Goal: Check status: Check status

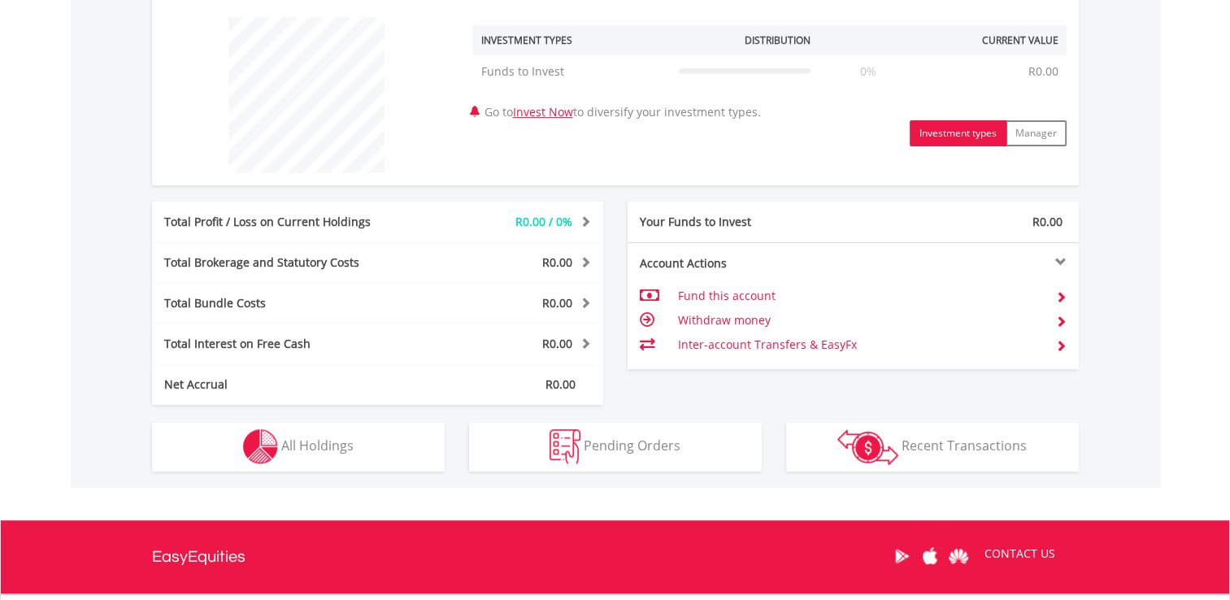
scroll to position [767, 0]
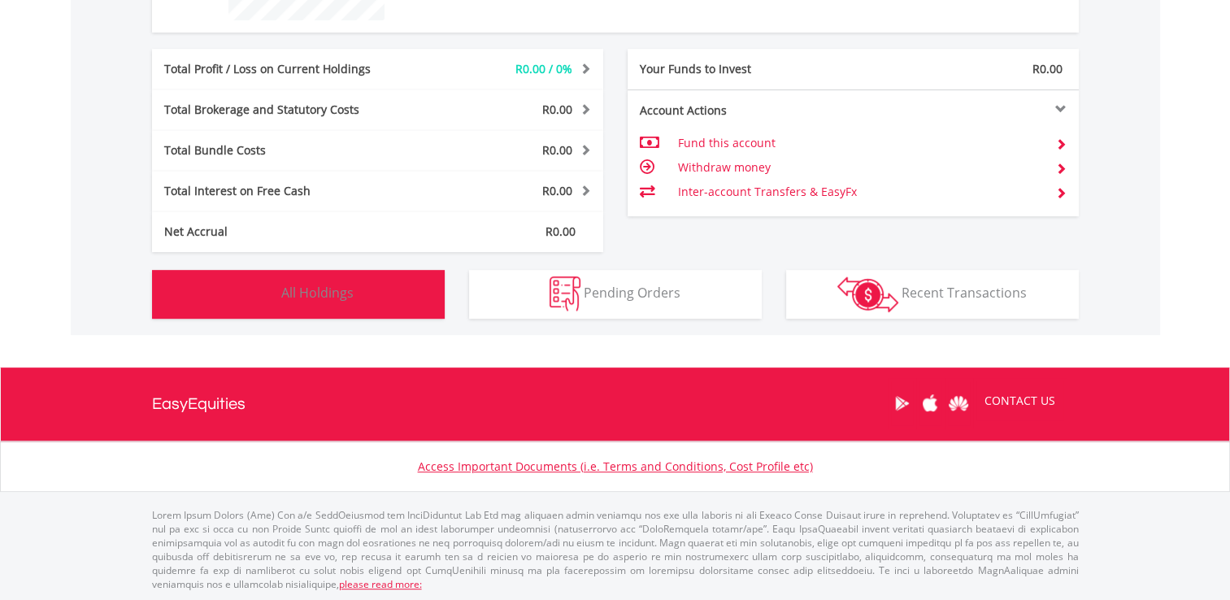
click at [345, 285] on span "All Holdings" at bounding box center [317, 293] width 72 height 18
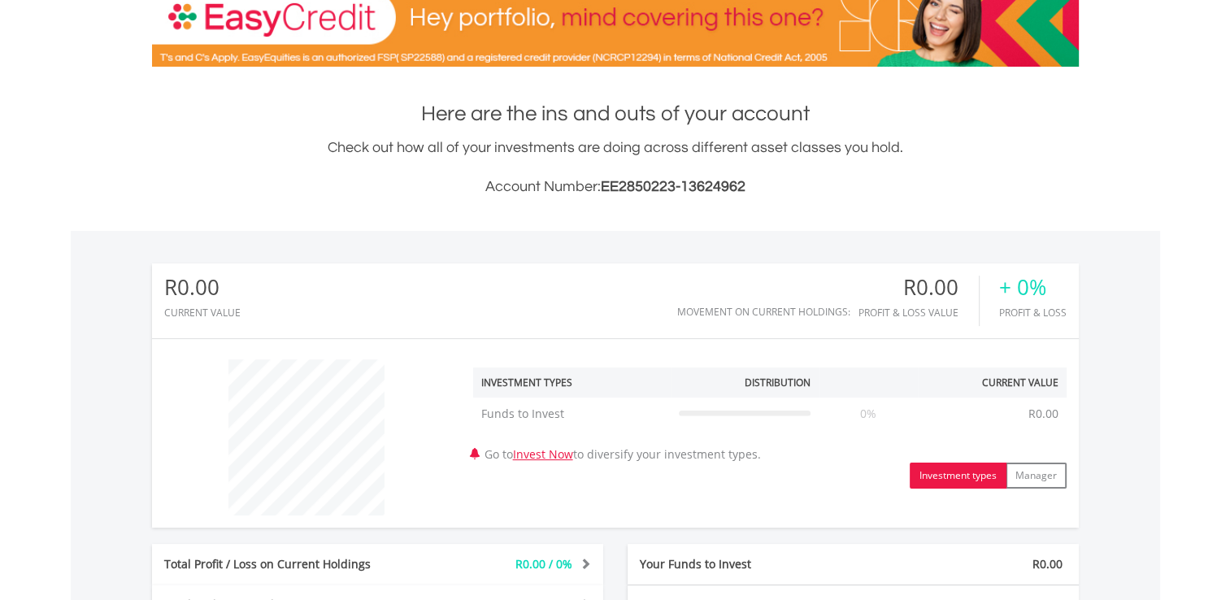
scroll to position [0, 0]
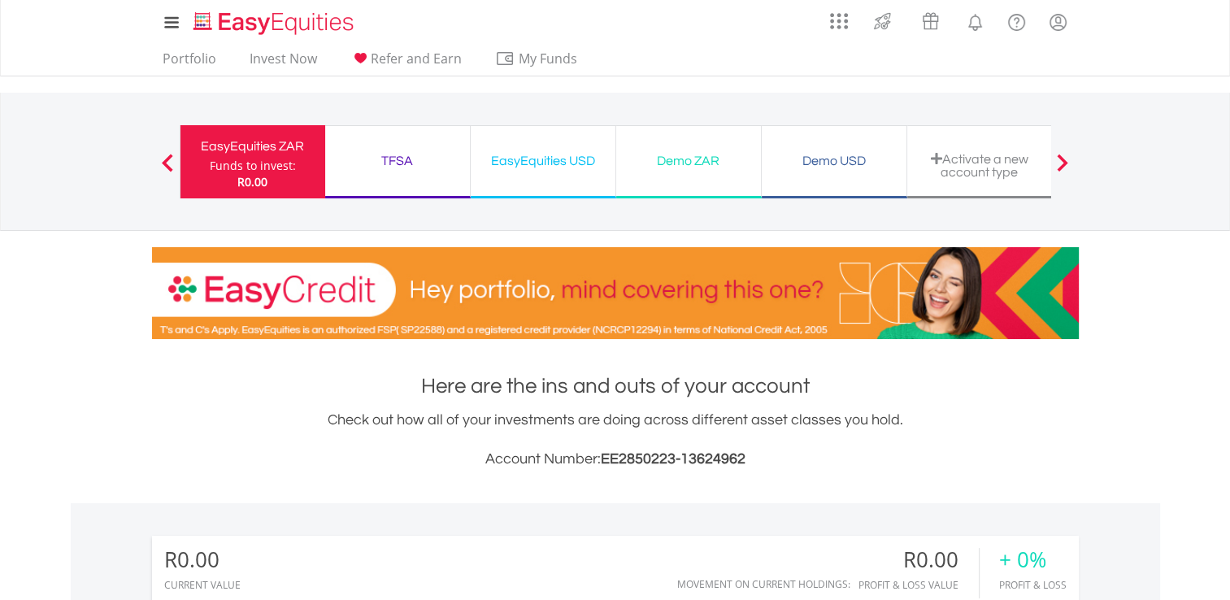
click at [412, 120] on div "EasyEquities ZAR Funds to invest: R0.00 TFSA Funds to invest: R0.00 EasyEquitie…" at bounding box center [616, 161] width 872 height 137
click at [711, 172] on div "Demo ZAR Funds to invest: R0.00" at bounding box center [689, 161] width 146 height 73
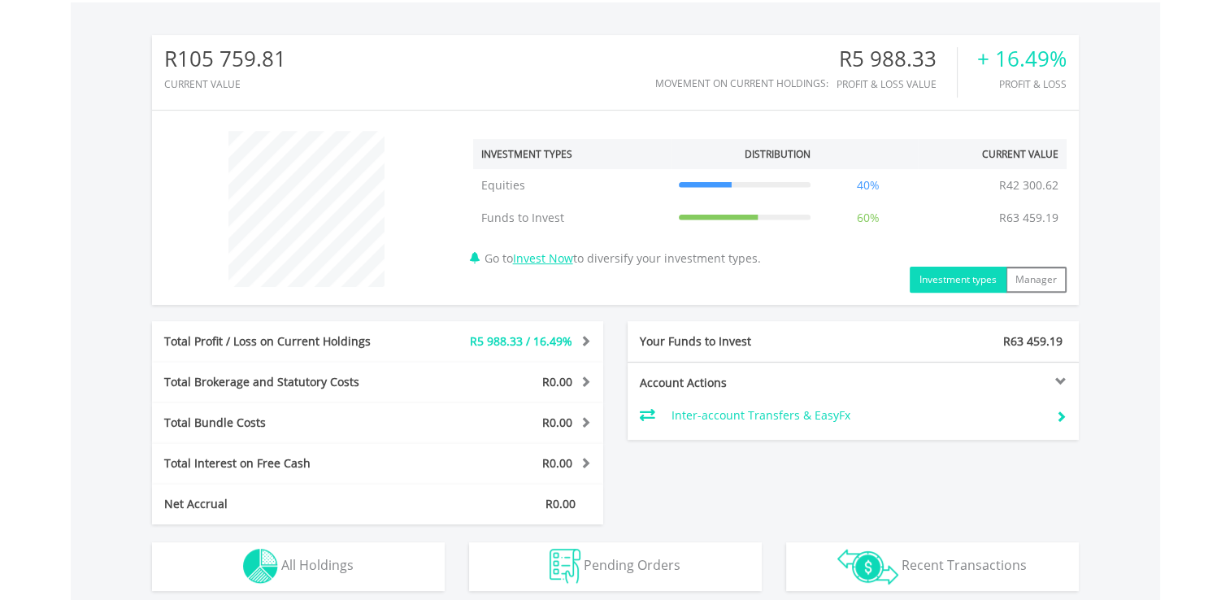
scroll to position [773, 0]
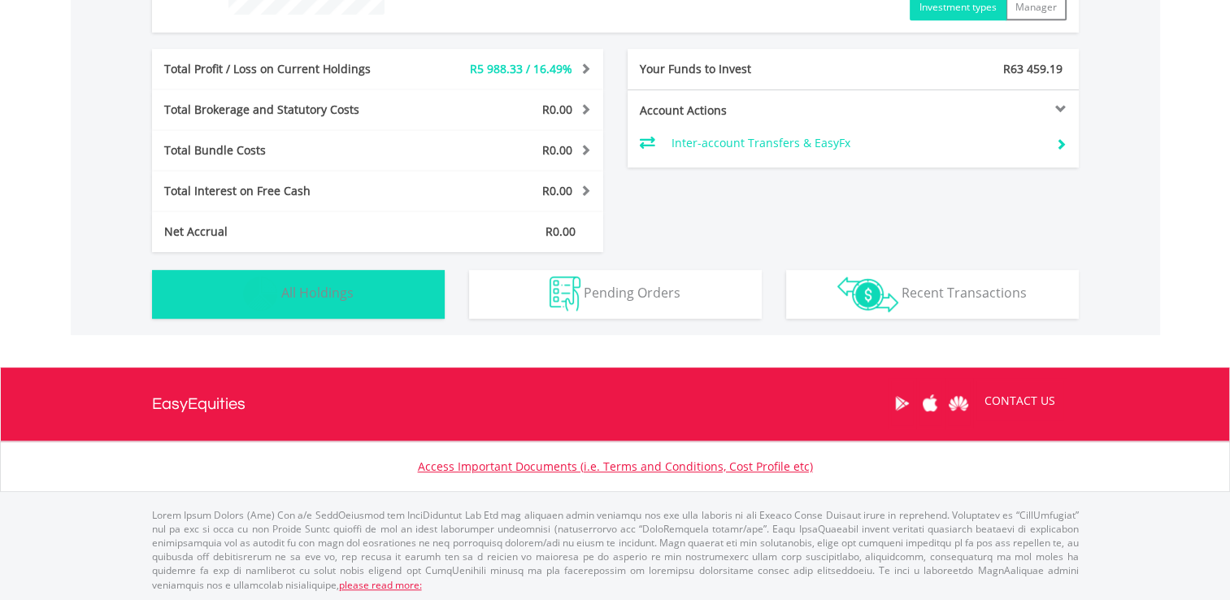
click at [392, 289] on button "Holdings All Holdings" at bounding box center [298, 294] width 293 height 49
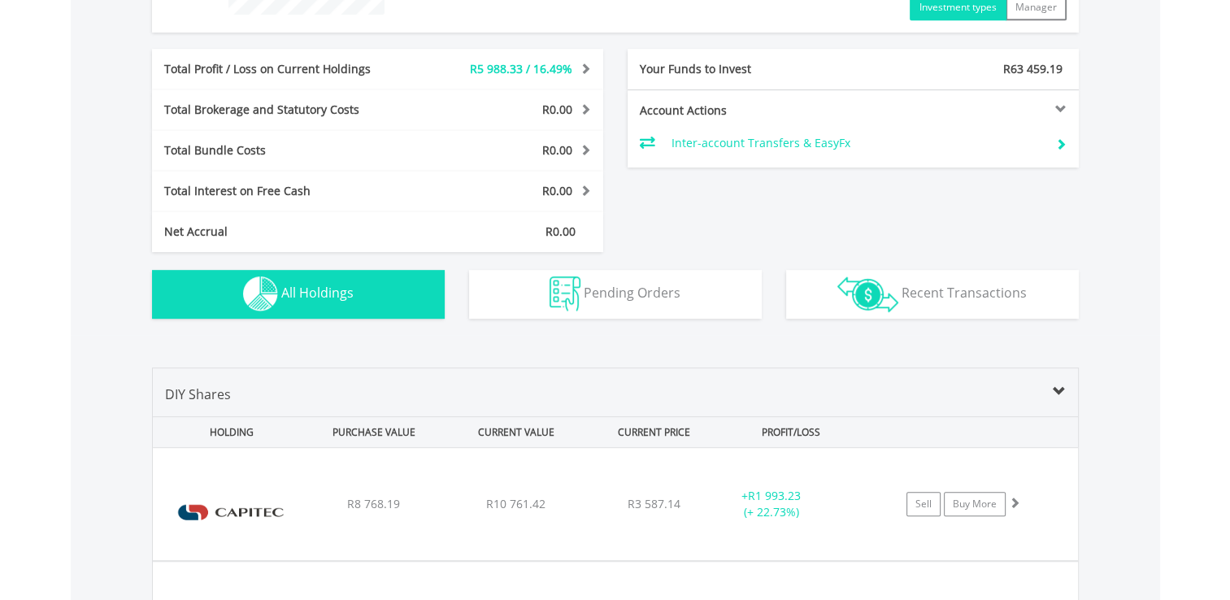
scroll to position [1139, 0]
